Goal: Task Accomplishment & Management: Use online tool/utility

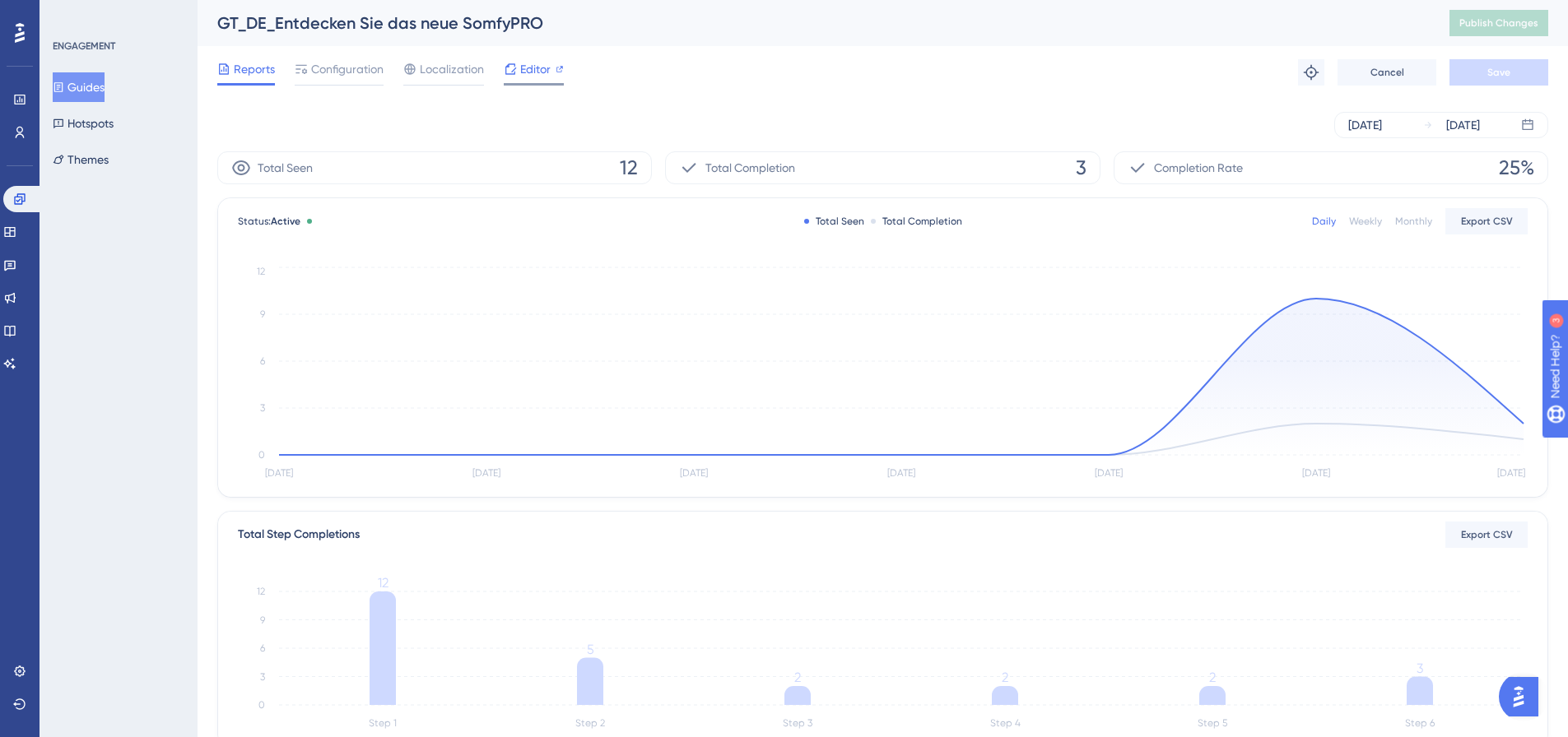
click at [550, 70] on span "Editor" at bounding box center [535, 69] width 30 height 20
click at [1487, 17] on span "Publish Changes" at bounding box center [1498, 22] width 79 height 13
